Goal: Book appointment/travel/reservation

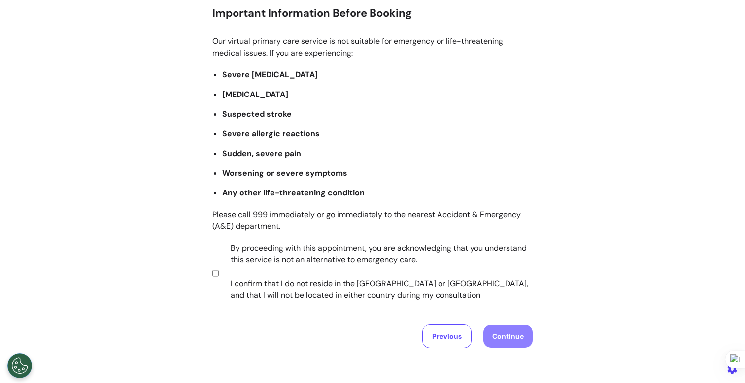
scroll to position [145, 0]
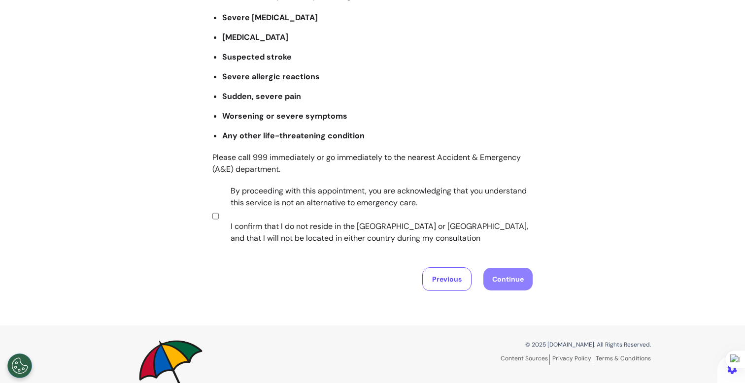
click at [312, 208] on label "By proceeding with this appointment, you are acknowledging that you understand …" at bounding box center [375, 214] width 308 height 59
click at [525, 283] on button "Continue" at bounding box center [507, 279] width 49 height 23
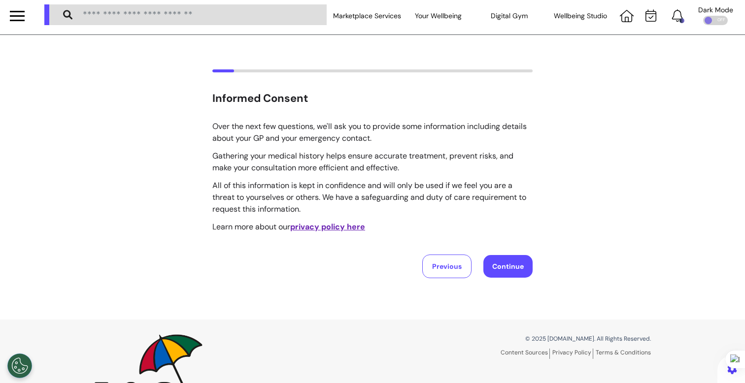
scroll to position [0, 0]
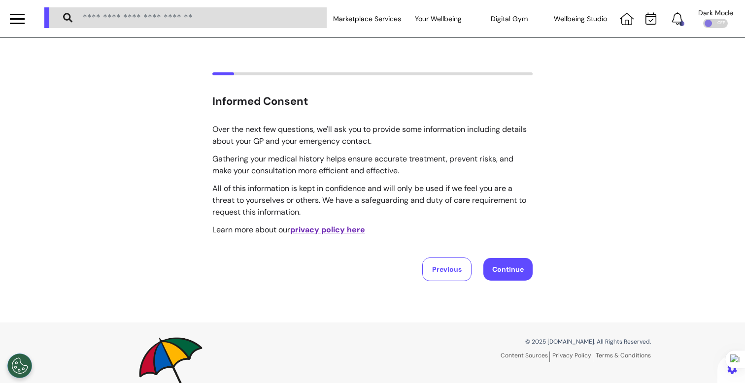
click at [515, 268] on button "Continue" at bounding box center [507, 269] width 49 height 23
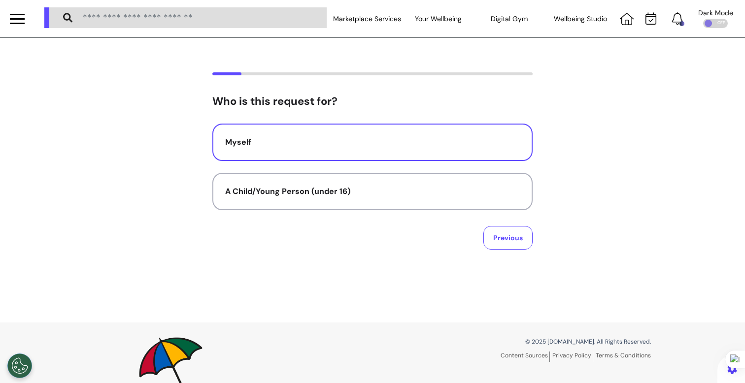
click at [438, 146] on div "Myself" at bounding box center [372, 142] width 295 height 12
select select "******"
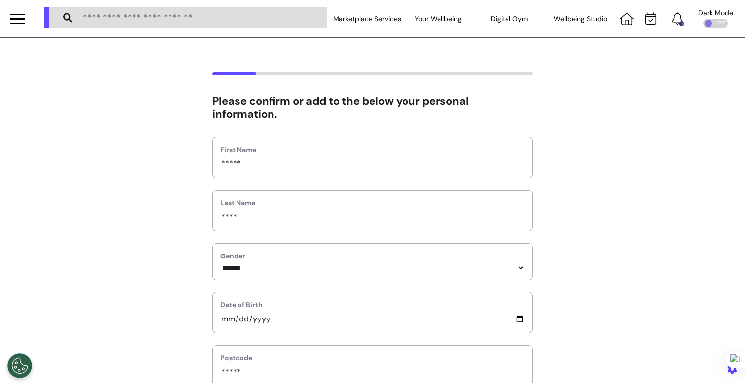
scroll to position [490, 0]
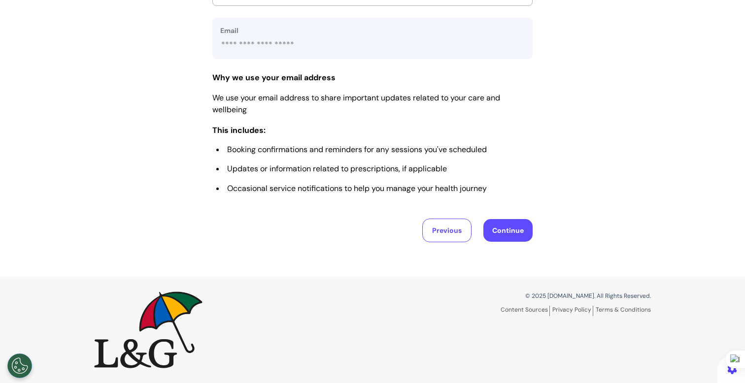
click at [490, 228] on button "Continue" at bounding box center [507, 230] width 49 height 23
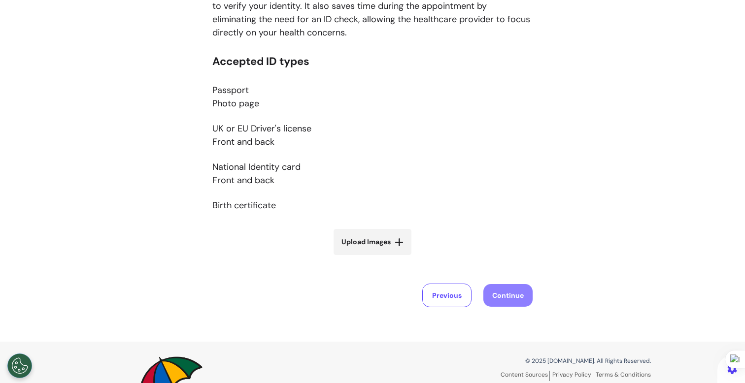
scroll to position [179, 0]
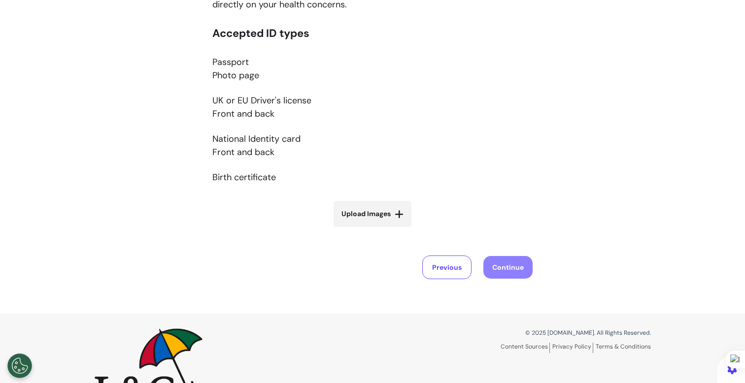
click at [360, 219] on span "Upload Images" at bounding box center [365, 214] width 49 height 10
click at [360, 230] on input "Upload Images" at bounding box center [372, 235] width 117 height 10
type input "**********"
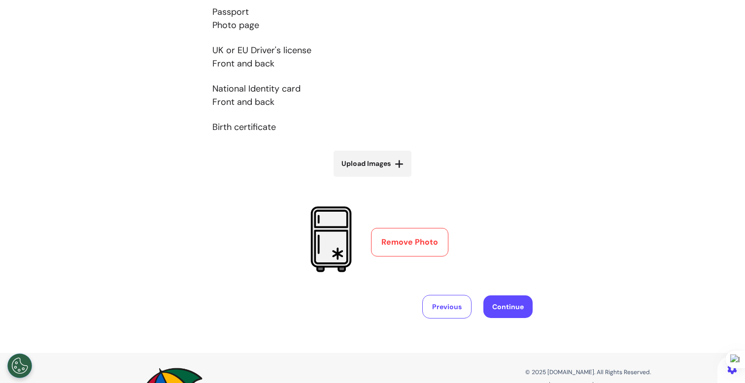
scroll to position [305, 0]
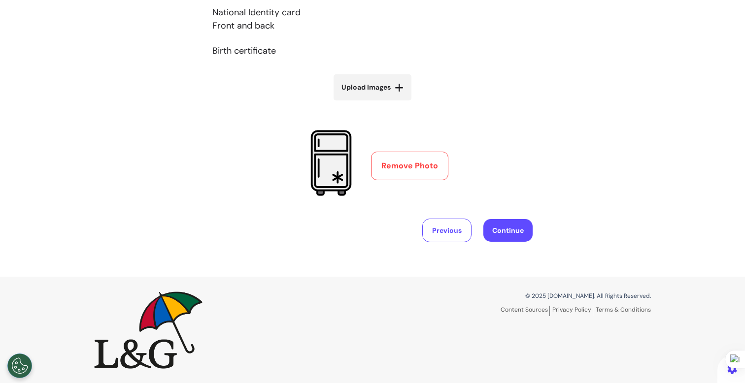
click at [513, 235] on button "Continue" at bounding box center [507, 230] width 49 height 23
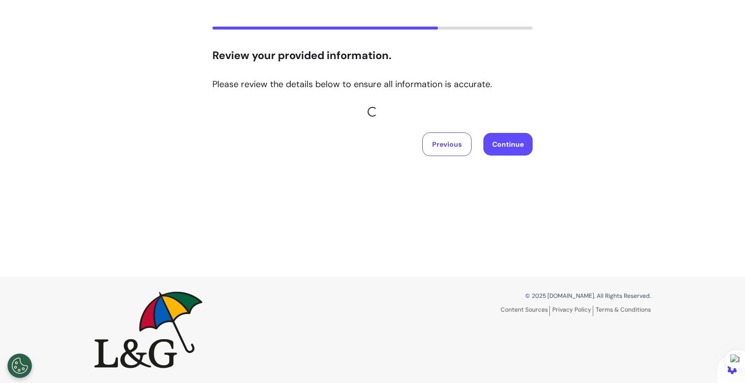
scroll to position [237, 0]
